Goal: Task Accomplishment & Management: Complete application form

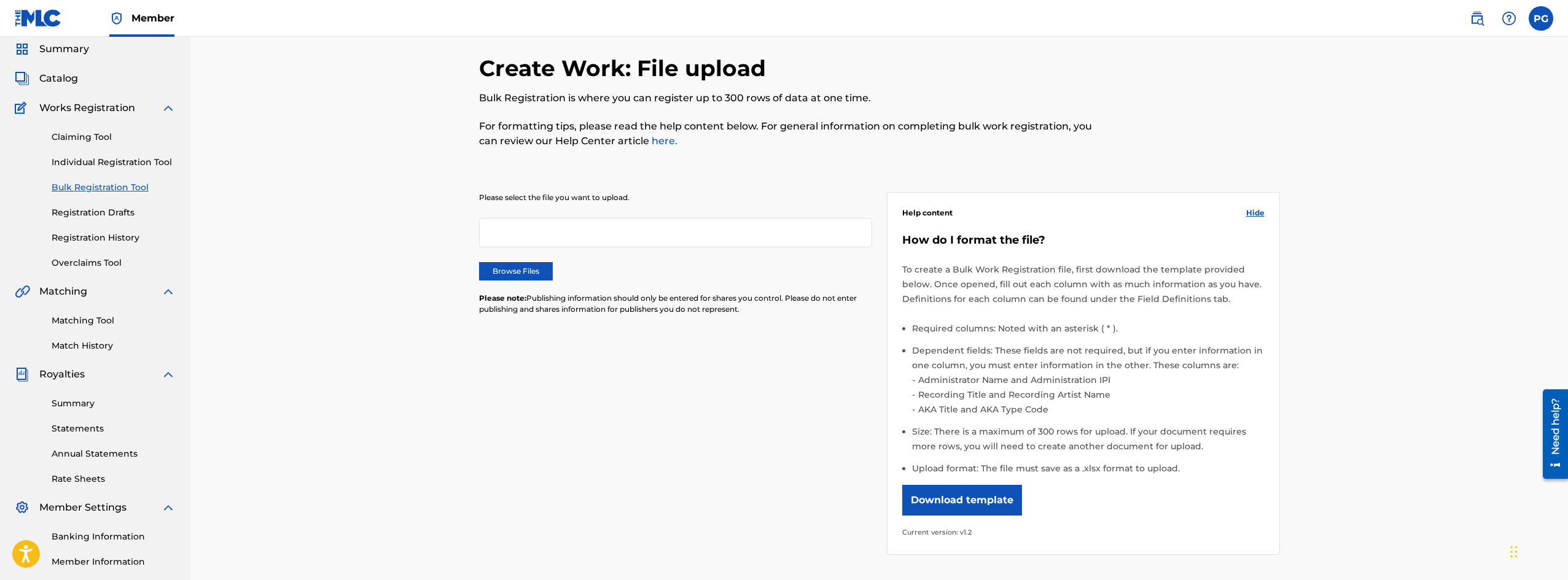
click at [528, 269] on label "Browse Files" at bounding box center [516, 271] width 74 height 18
click at [0, 0] on input "Browse Files" at bounding box center [0, 0] width 0 height 0
click at [799, 352] on div "Please select the file you want to upload. MLCBulkWork_V1.2_music for podcast v…" at bounding box center [879, 367] width 801 height 407
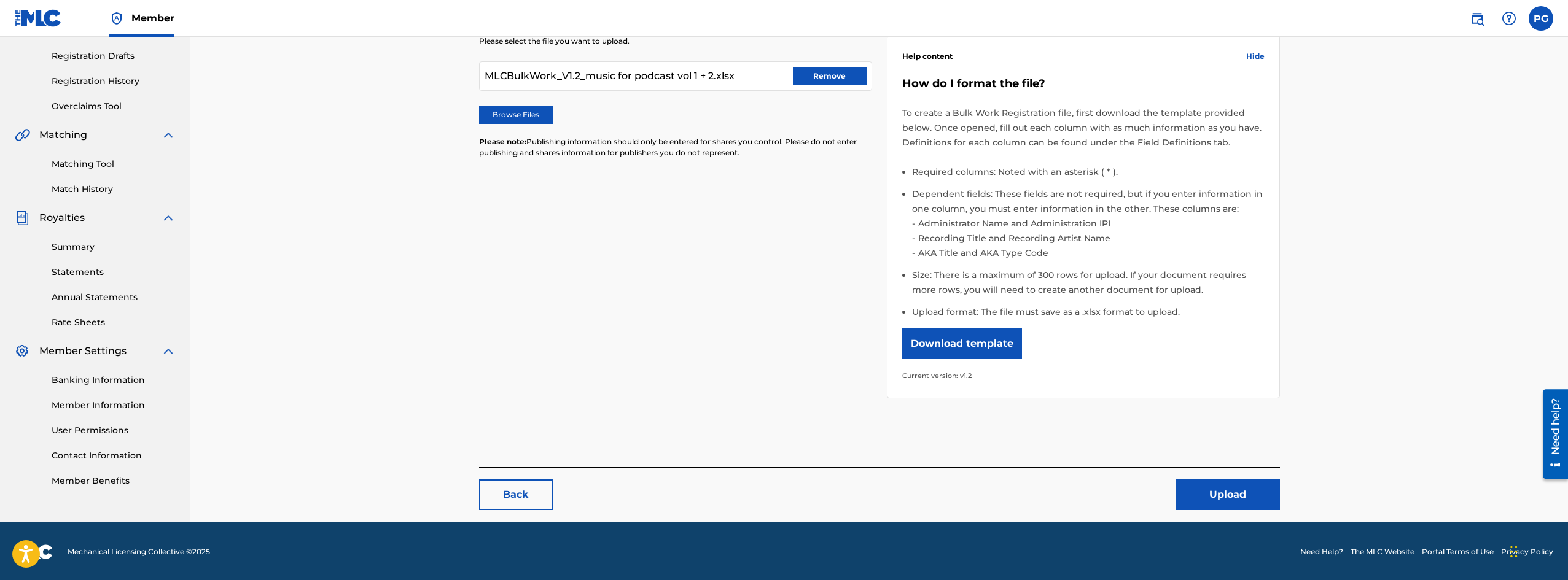
scroll to position [190, 0]
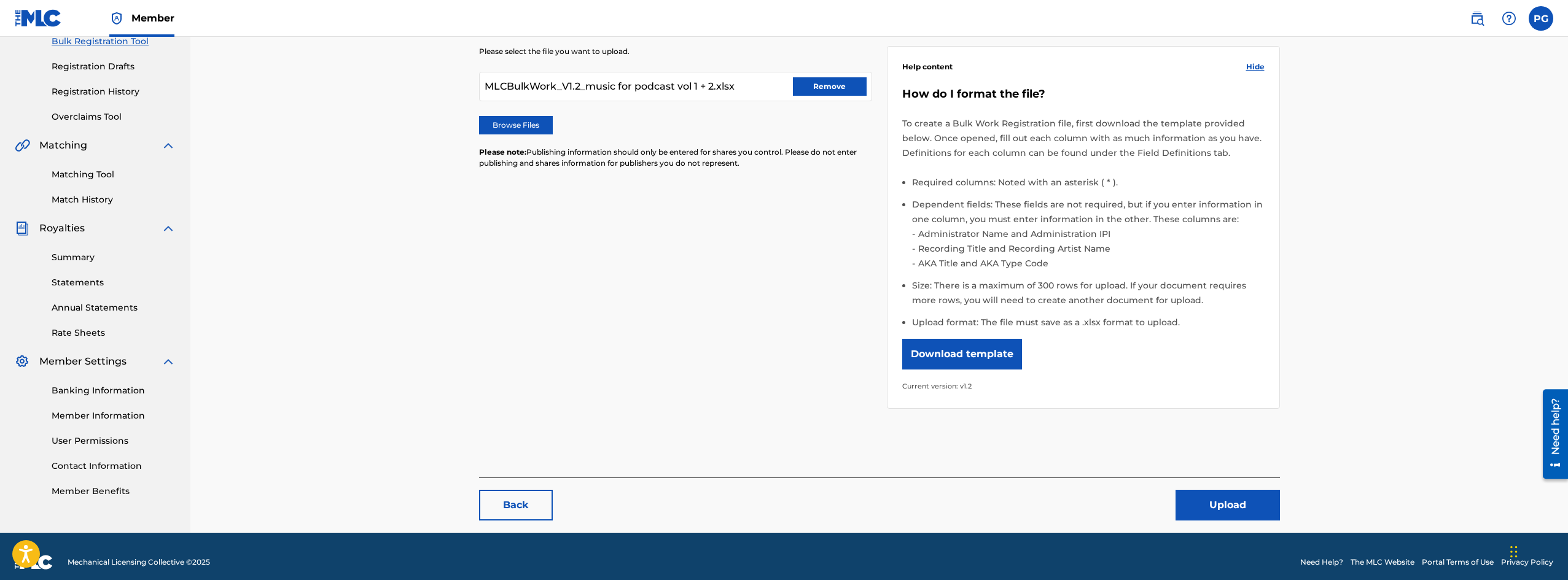
click at [1243, 507] on button "Upload" at bounding box center [1227, 505] width 104 height 31
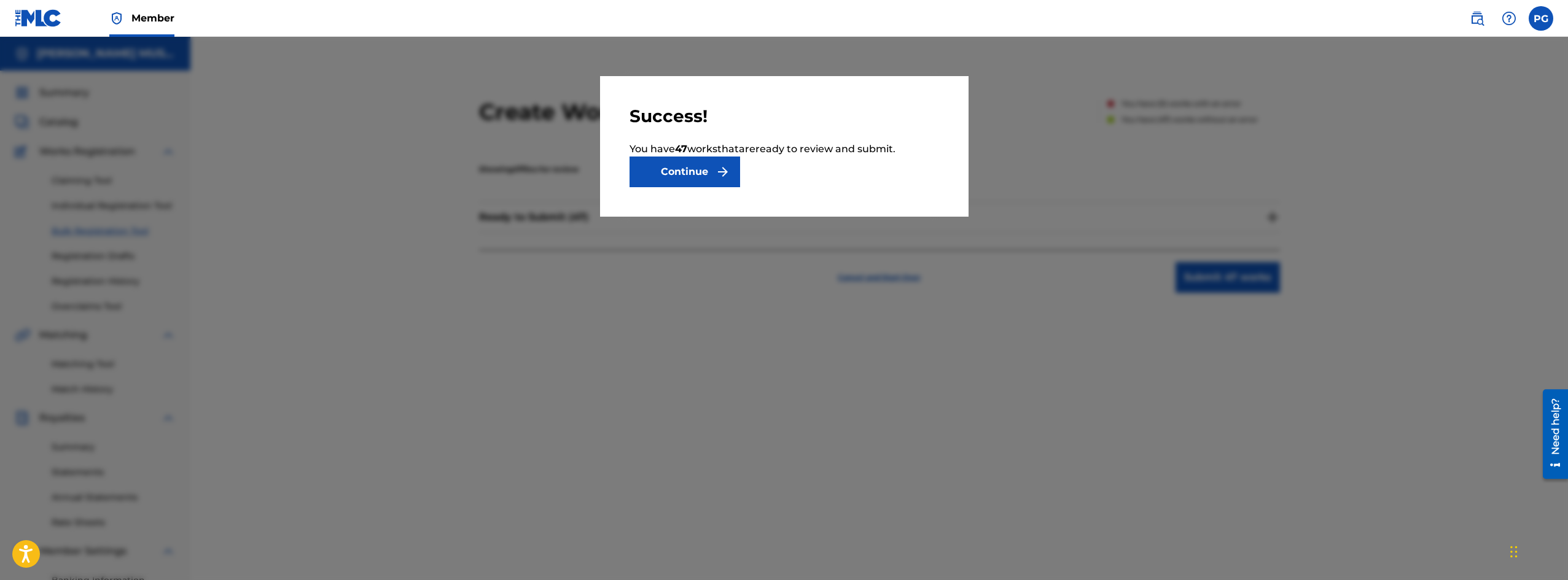
click at [701, 173] on button "Continue" at bounding box center [685, 172] width 111 height 31
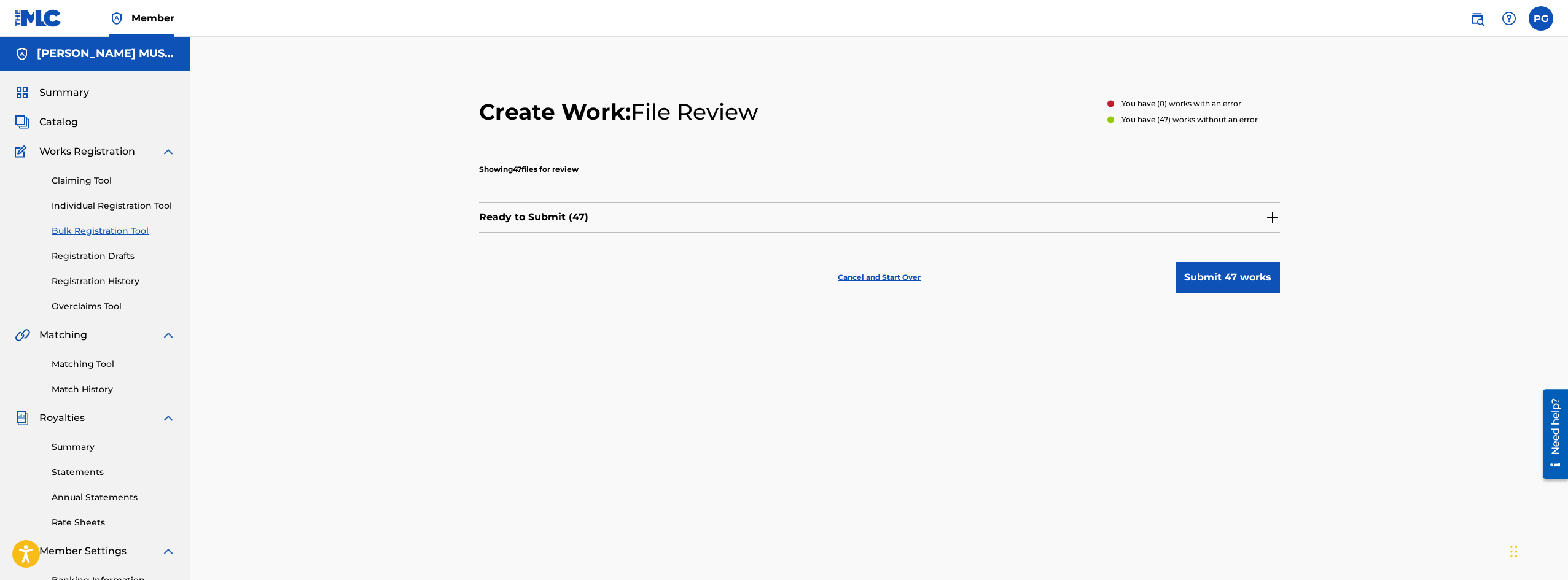
click at [562, 221] on p "Ready to Submit ( 47 )" at bounding box center [533, 218] width 109 height 15
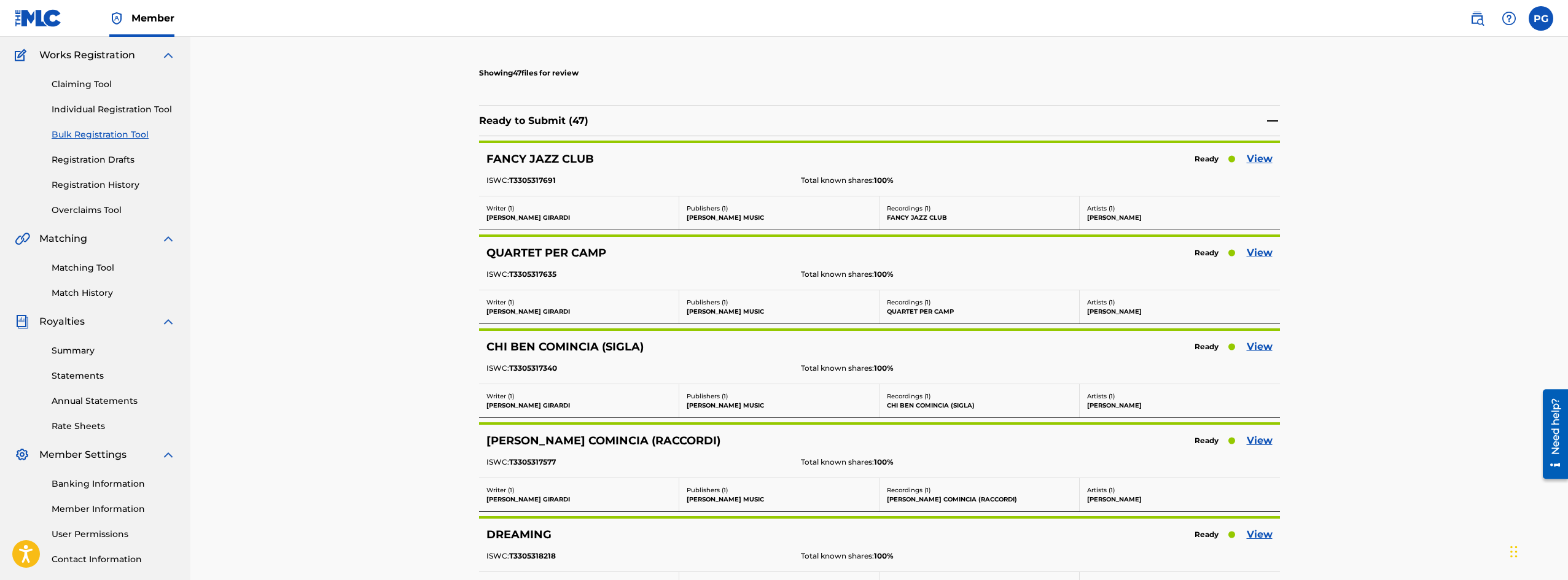
scroll to position [91, 0]
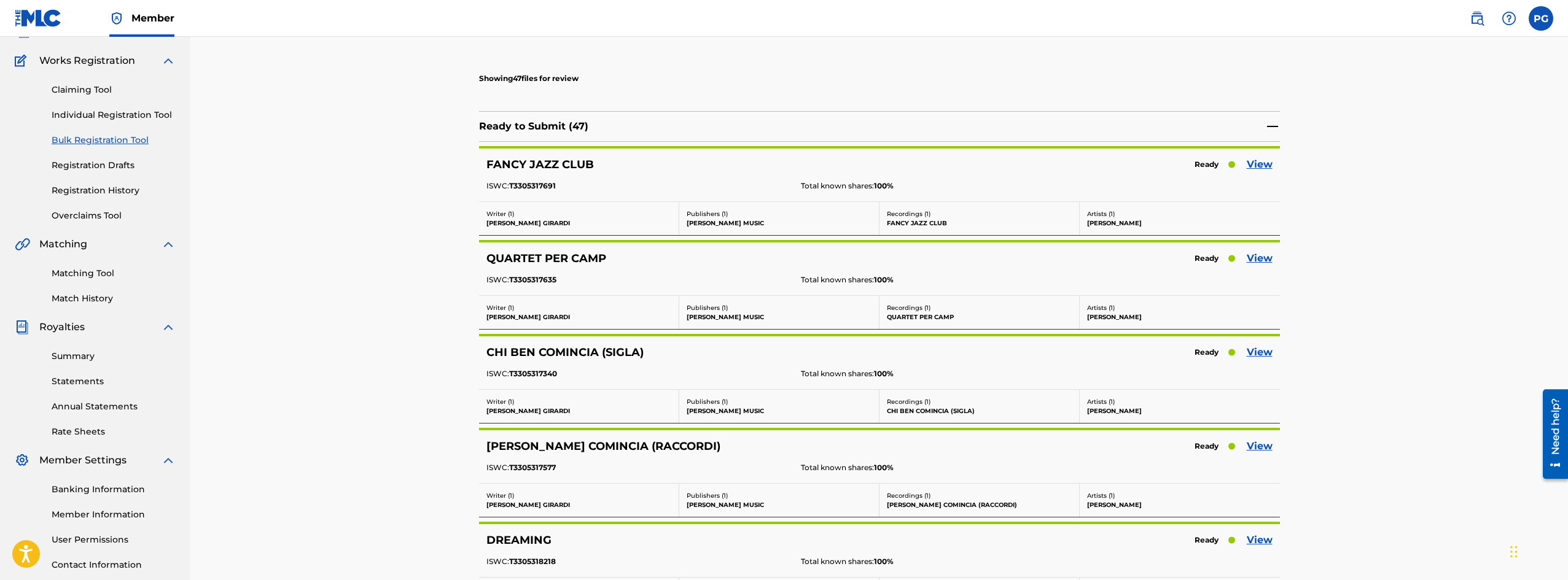
click at [1263, 163] on link "View" at bounding box center [1259, 165] width 26 height 15
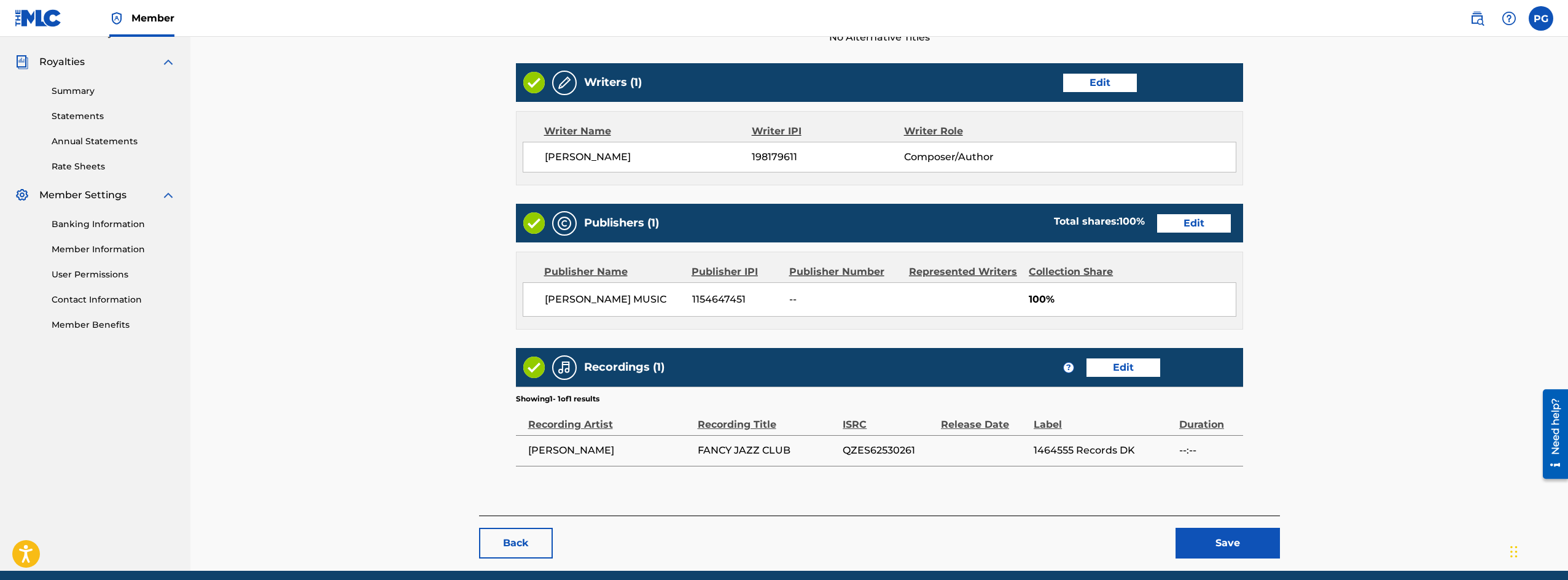
scroll to position [406, 0]
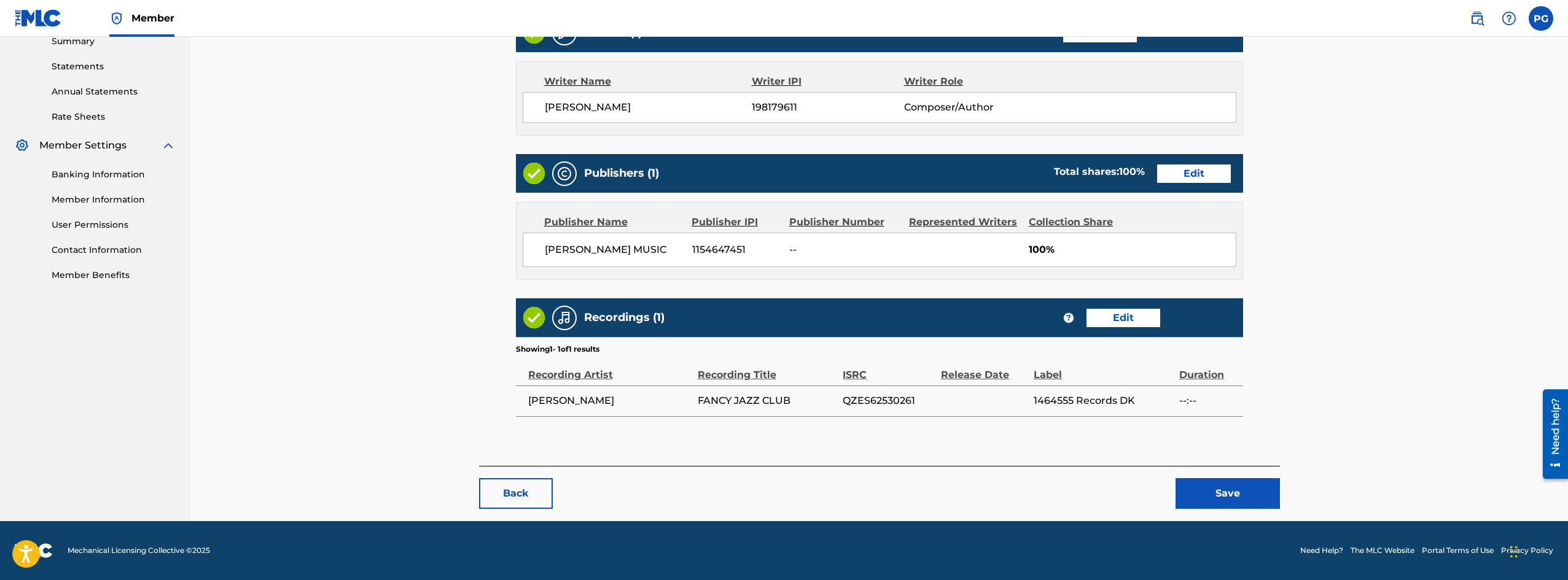
click at [518, 496] on button "Back" at bounding box center [516, 494] width 74 height 31
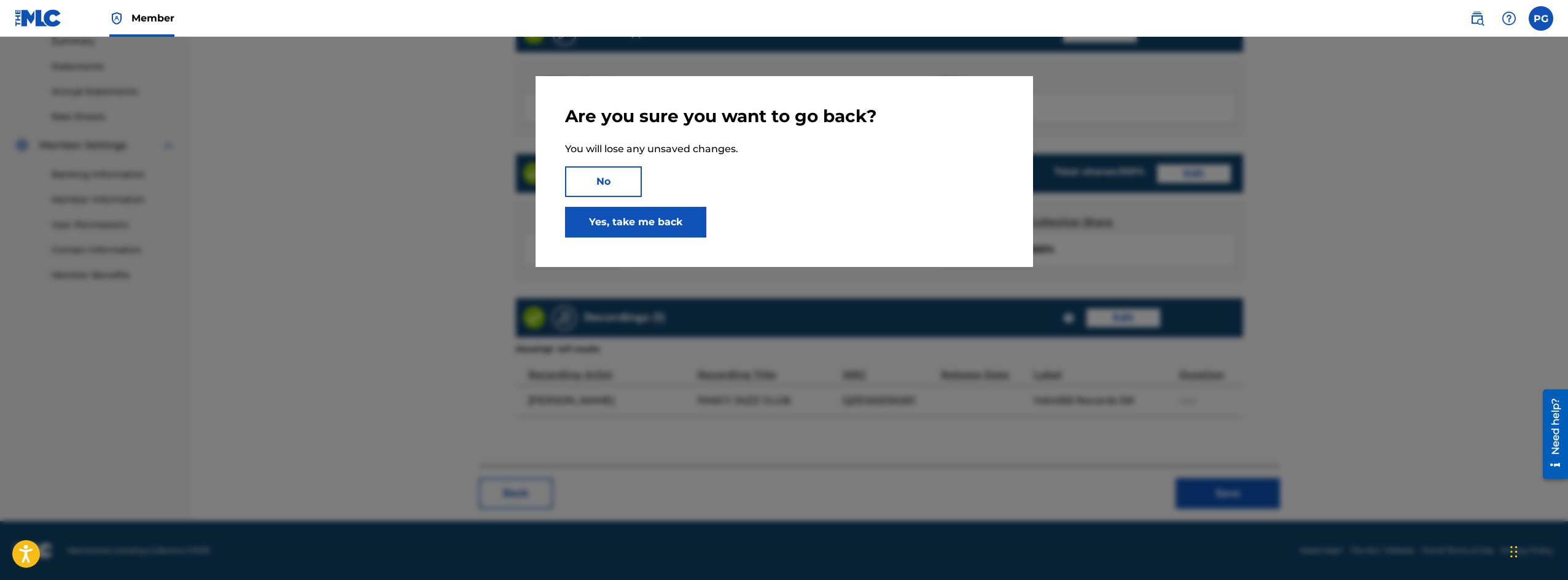
click at [617, 221] on link "Yes, take me back" at bounding box center [635, 222] width 141 height 31
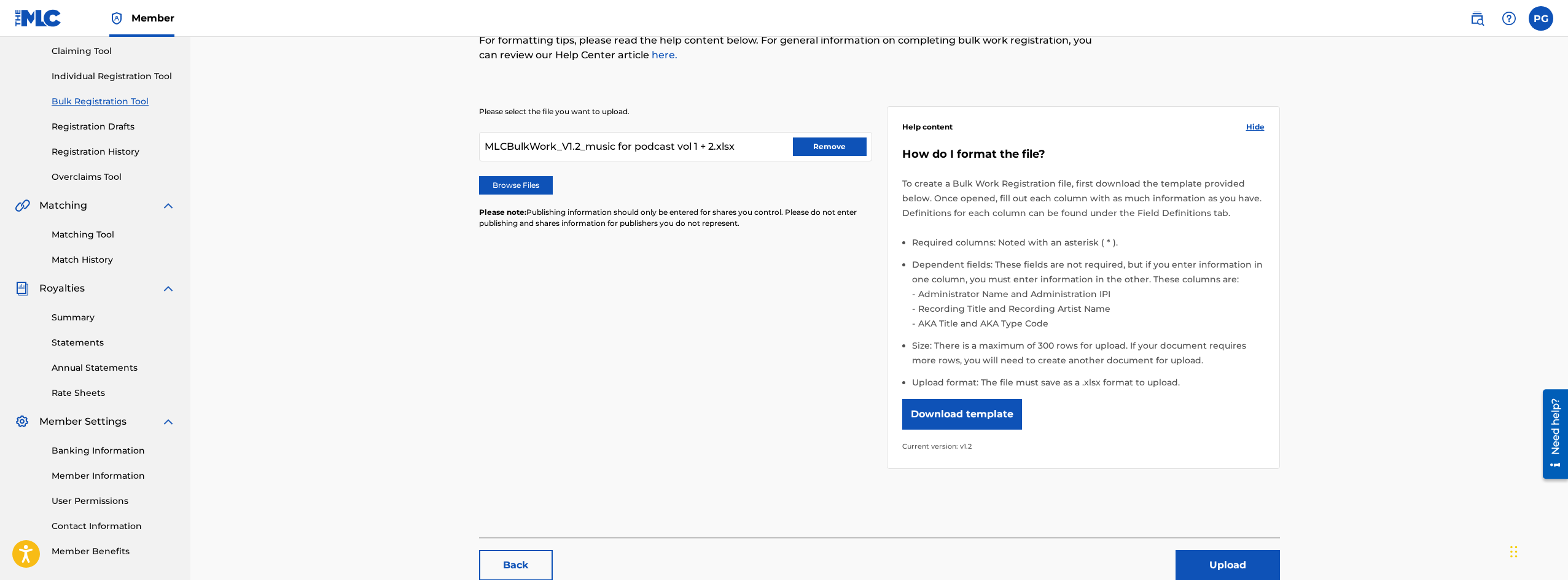
scroll to position [201, 0]
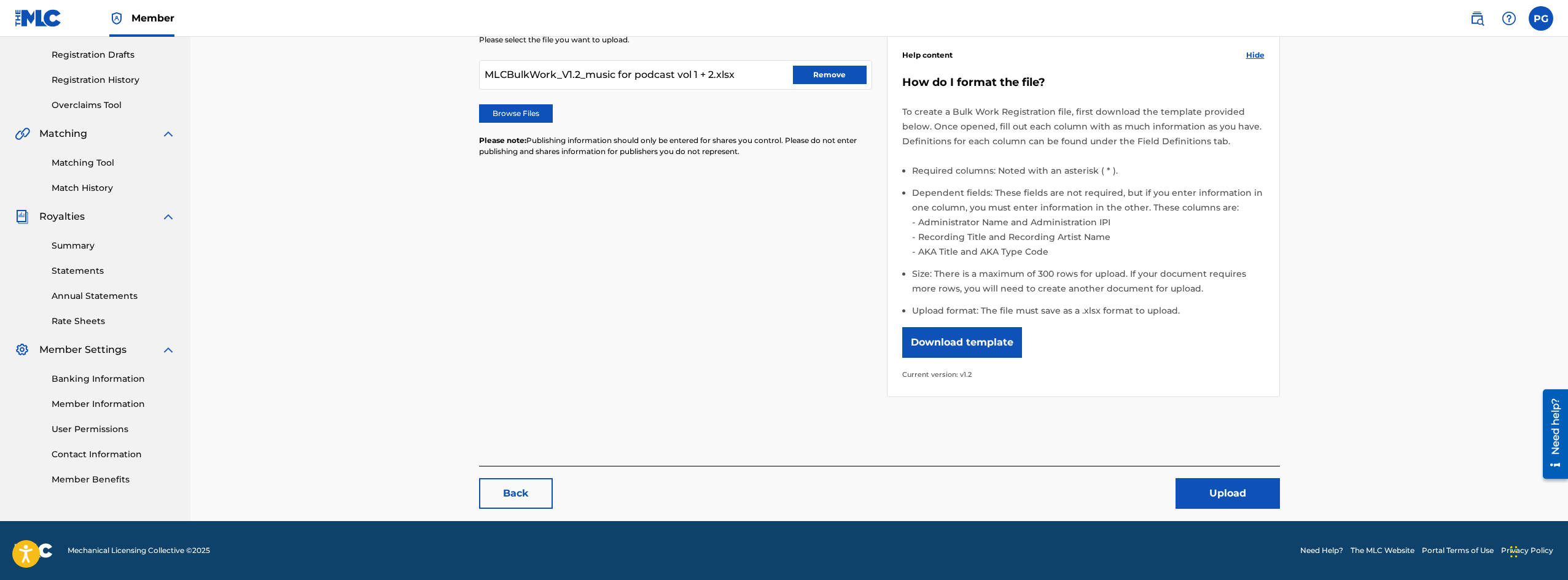
click at [1249, 496] on button "Upload" at bounding box center [1227, 494] width 104 height 31
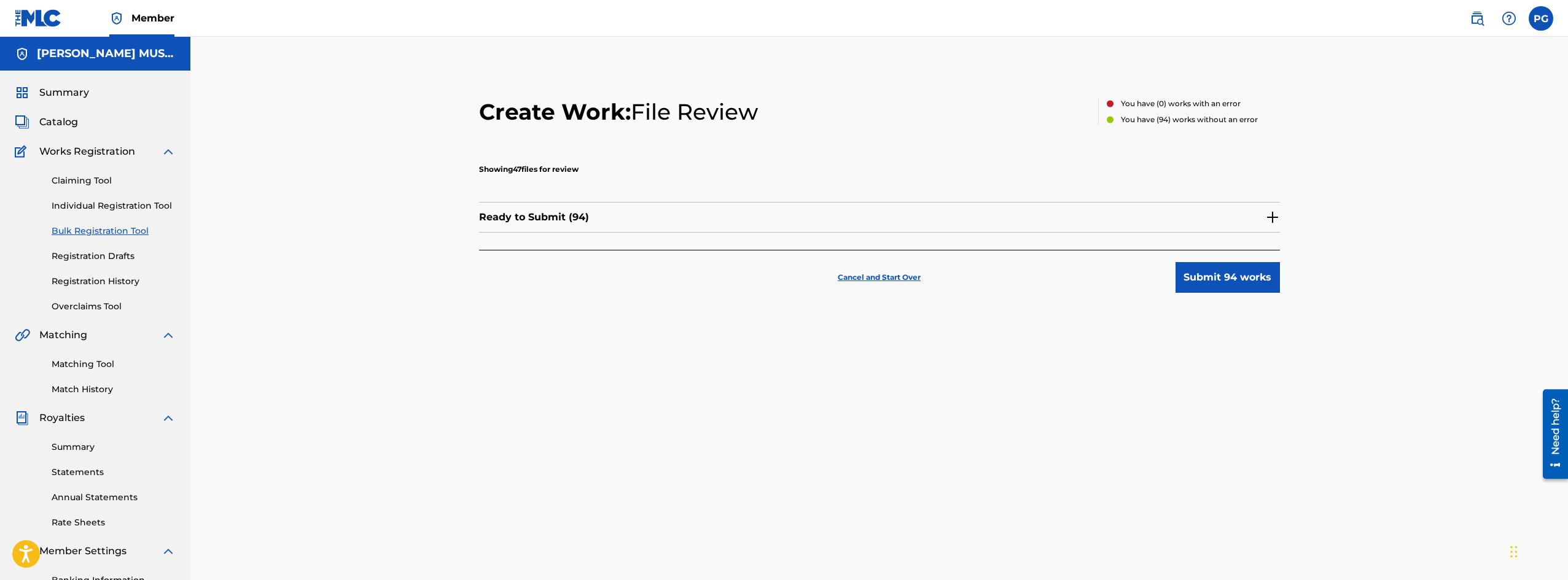
click at [893, 276] on p "Cancel and Start Over" at bounding box center [879, 277] width 83 height 11
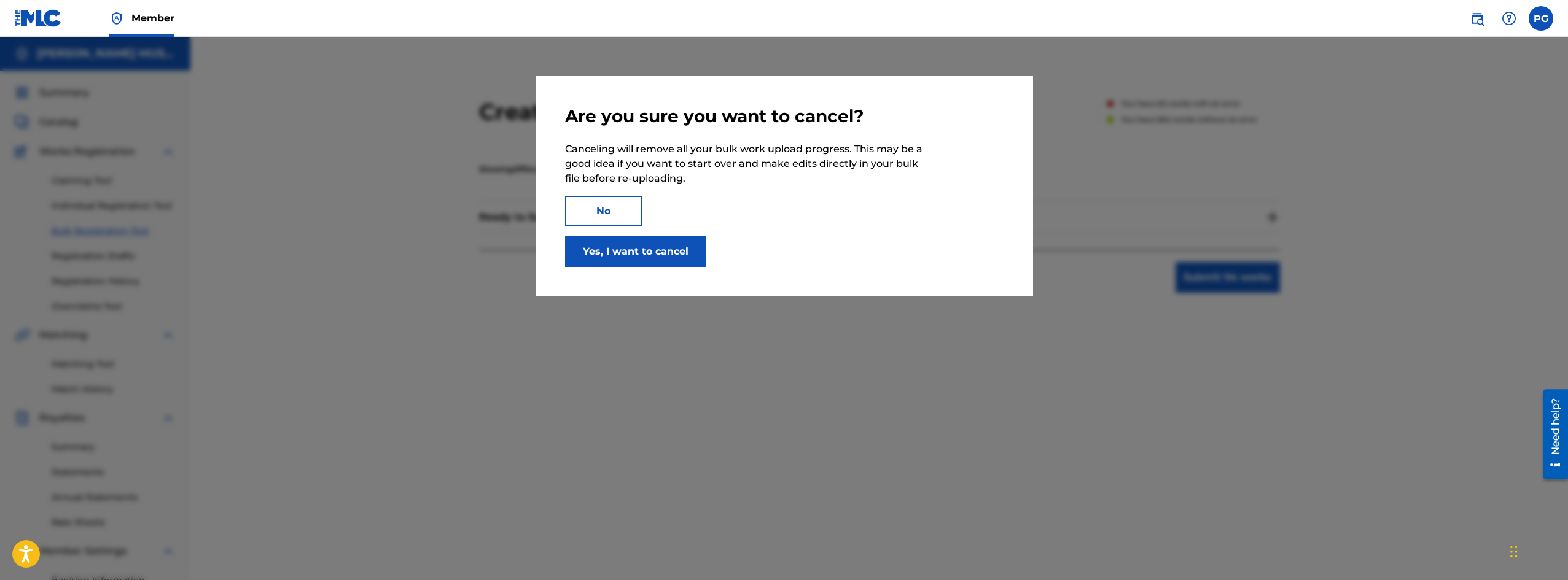
click at [687, 257] on button "Yes, I want to cancel" at bounding box center [635, 252] width 141 height 31
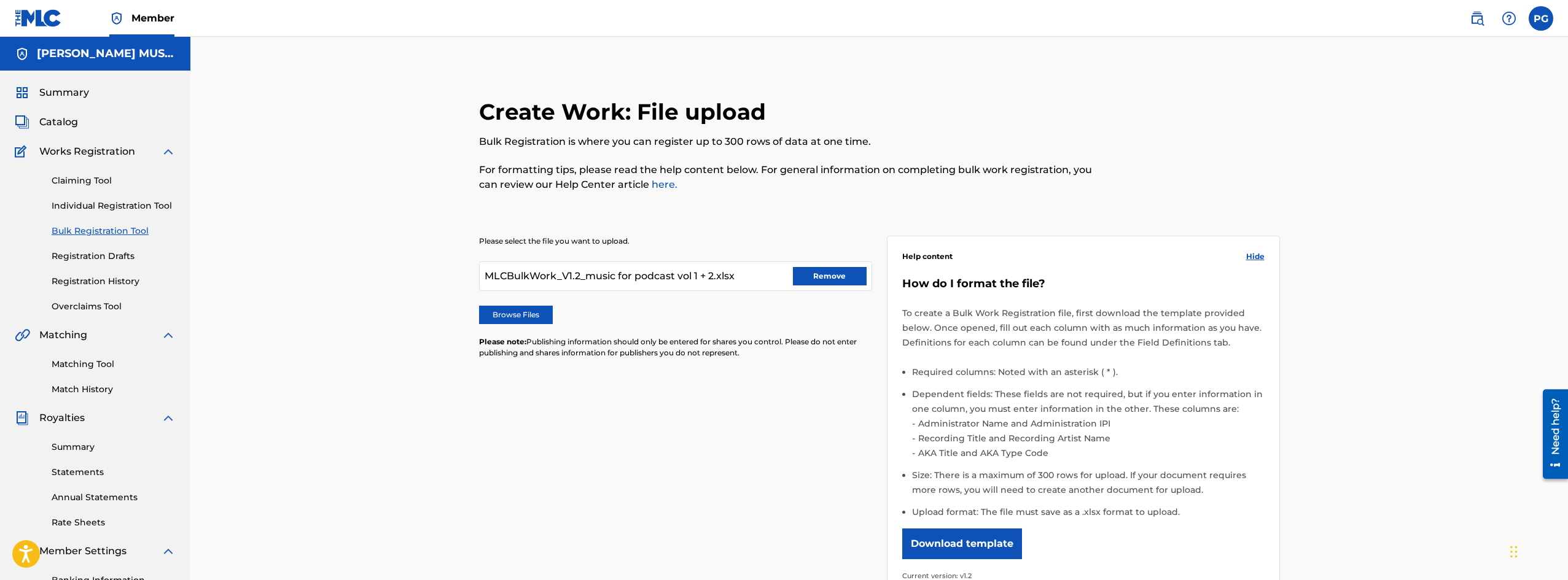
scroll to position [201, 0]
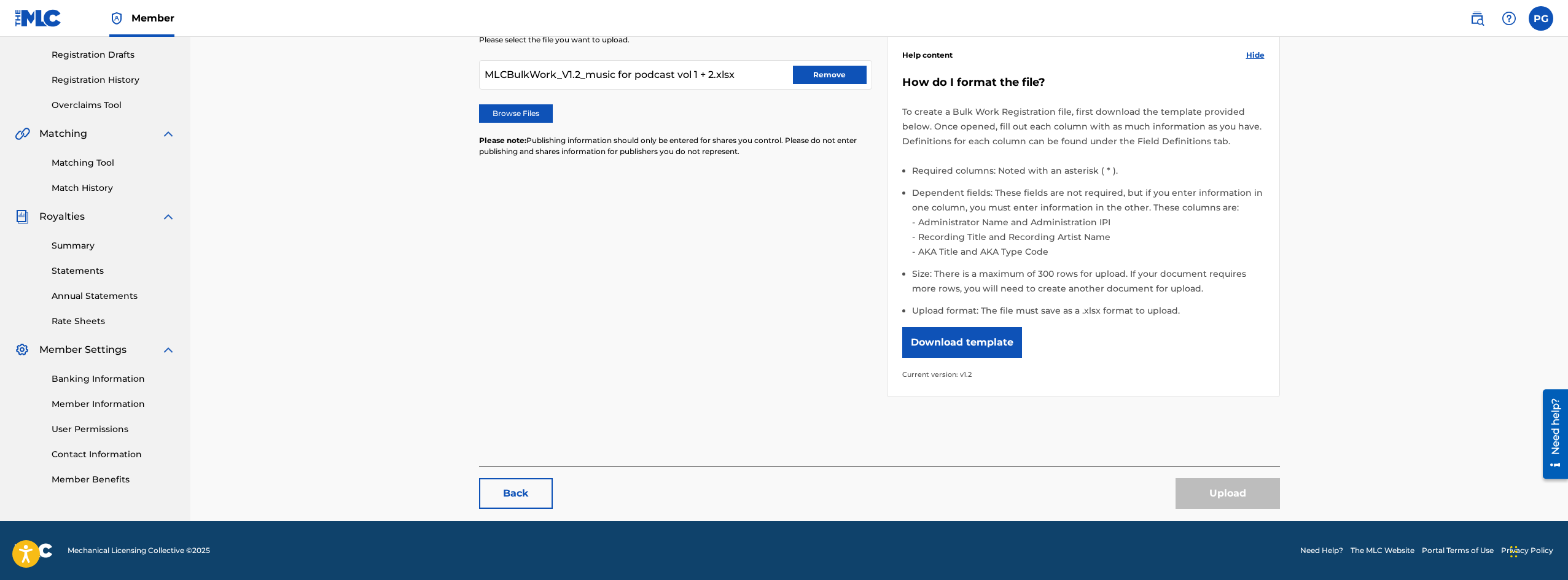
click at [817, 73] on button "Remove" at bounding box center [829, 75] width 74 height 18
click at [536, 113] on label "Browse Files" at bounding box center [516, 113] width 74 height 18
click at [0, 0] on input "Browse Files" at bounding box center [0, 0] width 0 height 0
click at [1224, 495] on button "Upload" at bounding box center [1227, 494] width 104 height 31
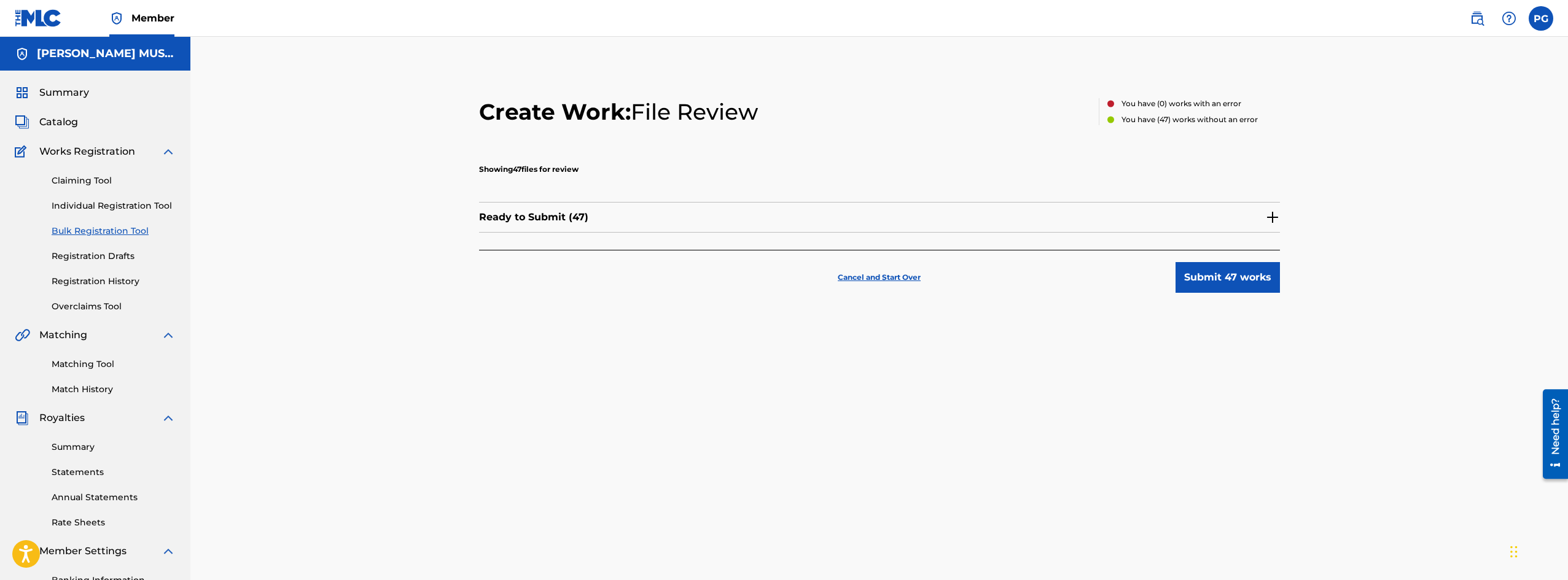
click at [1234, 214] on div "Ready to Submit ( 47 )" at bounding box center [879, 218] width 801 height 31
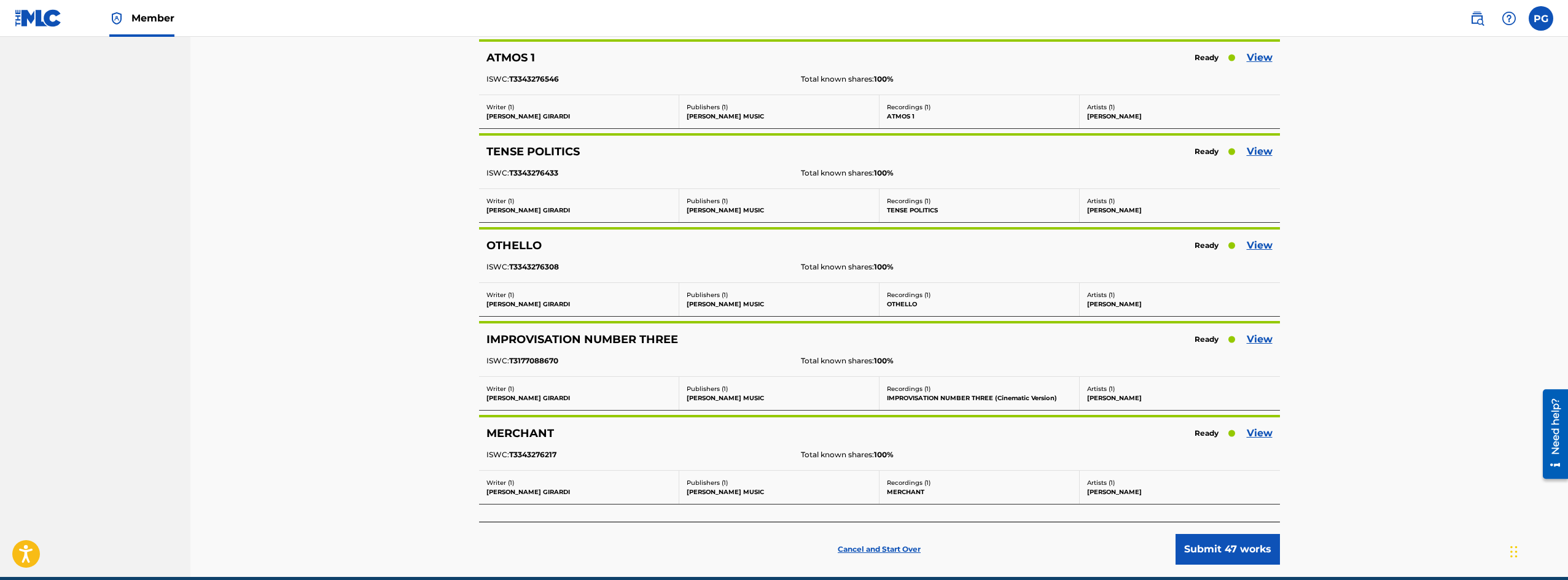
scroll to position [4200, 0]
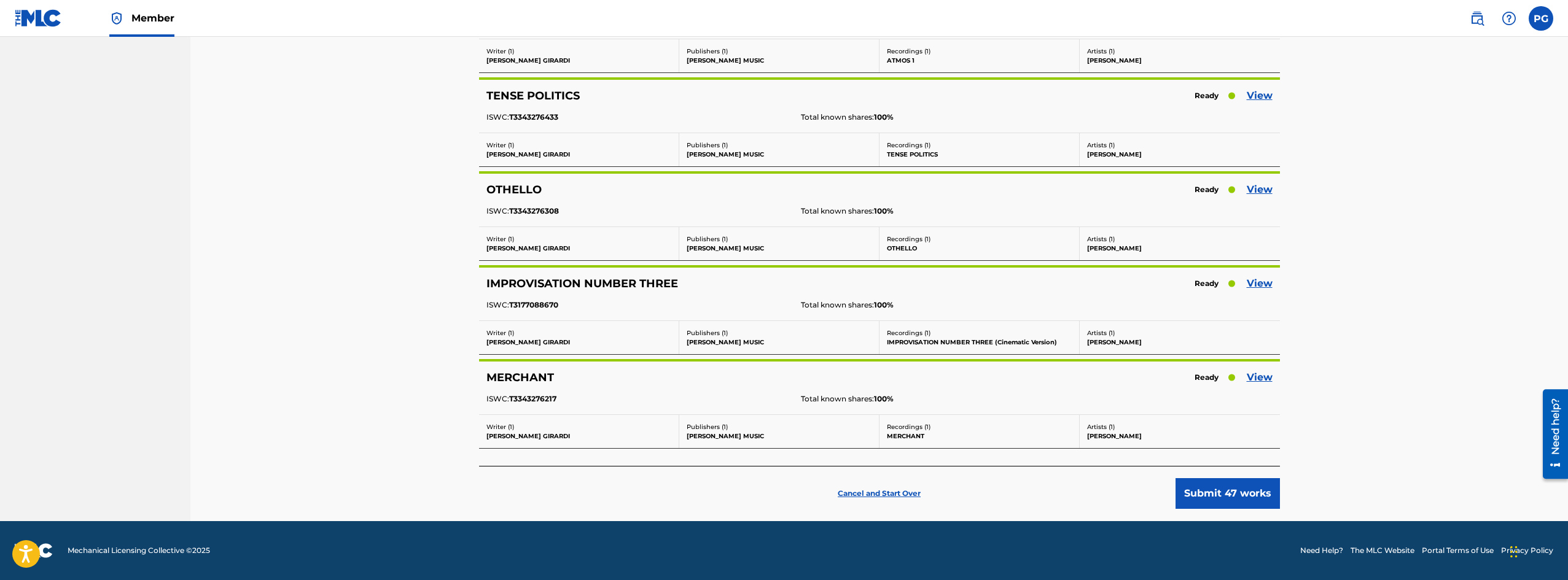
click at [1246, 499] on button "Submit 47 works" at bounding box center [1227, 494] width 104 height 31
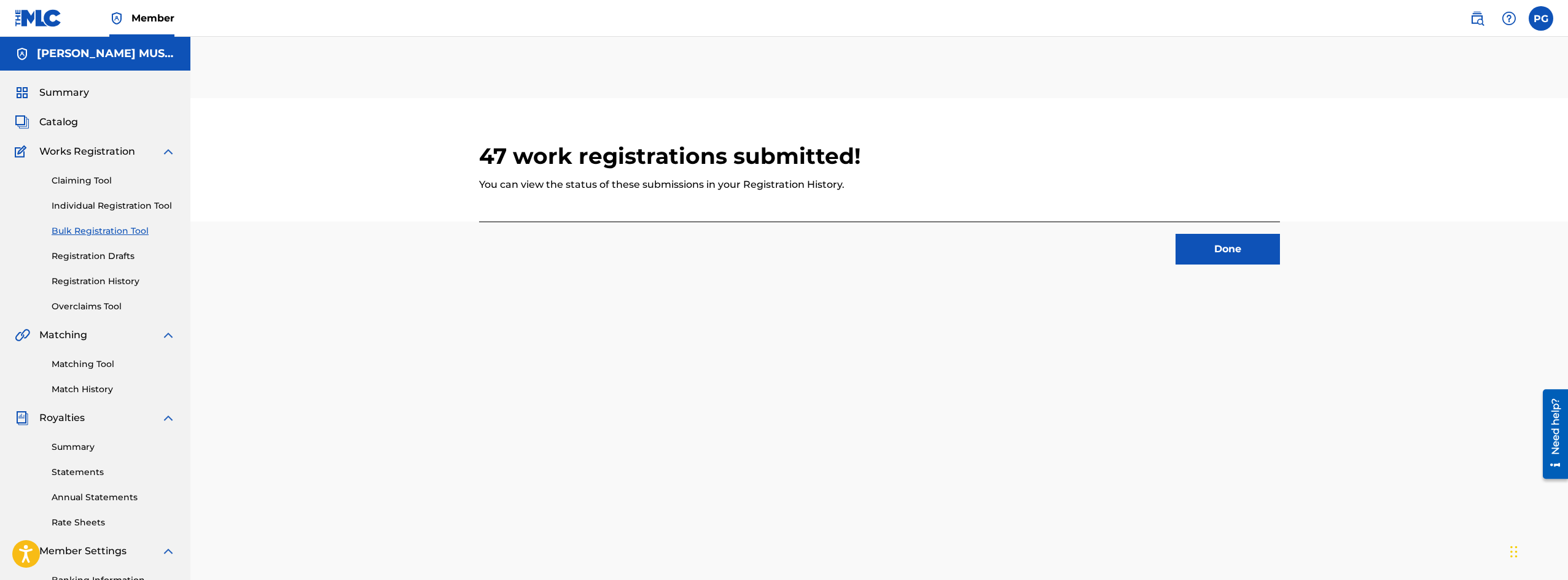
click at [1242, 245] on button "Done" at bounding box center [1227, 249] width 104 height 31
